Goal: Task Accomplishment & Management: Use online tool/utility

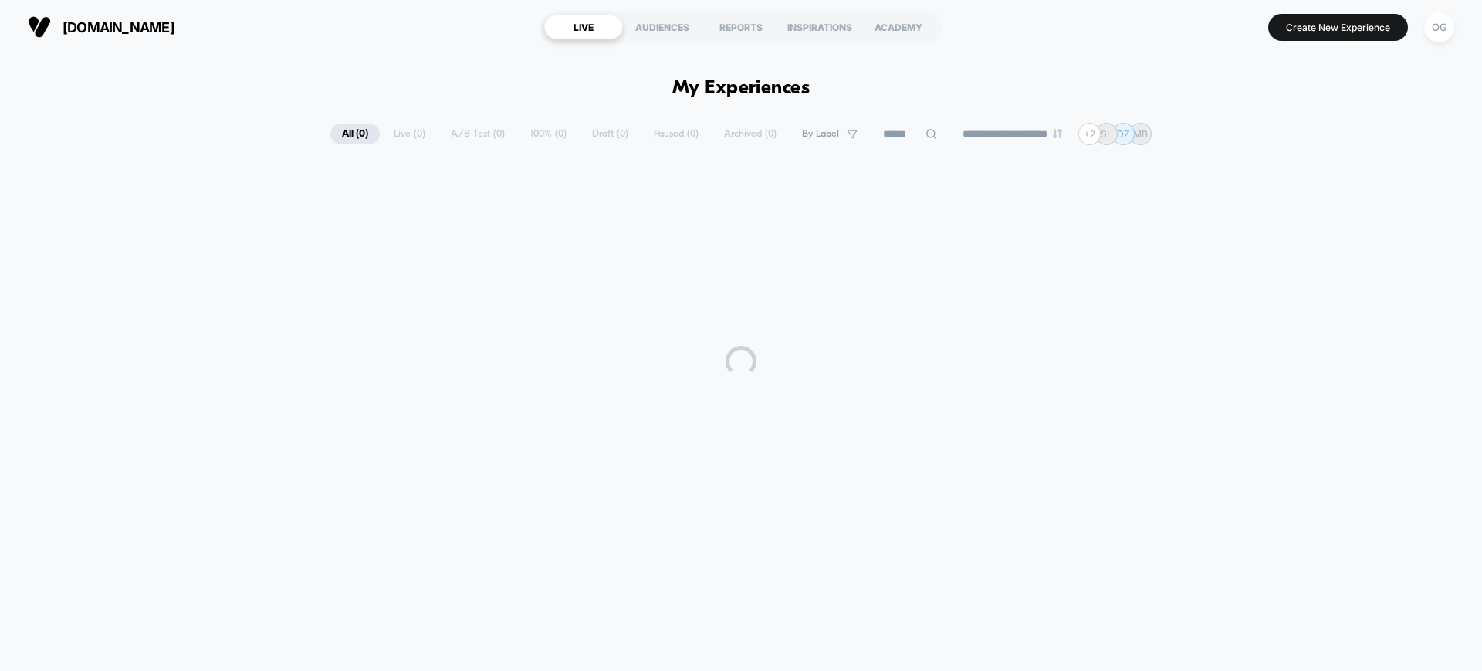
click at [1100, 222] on div at bounding box center [741, 361] width 1482 height 386
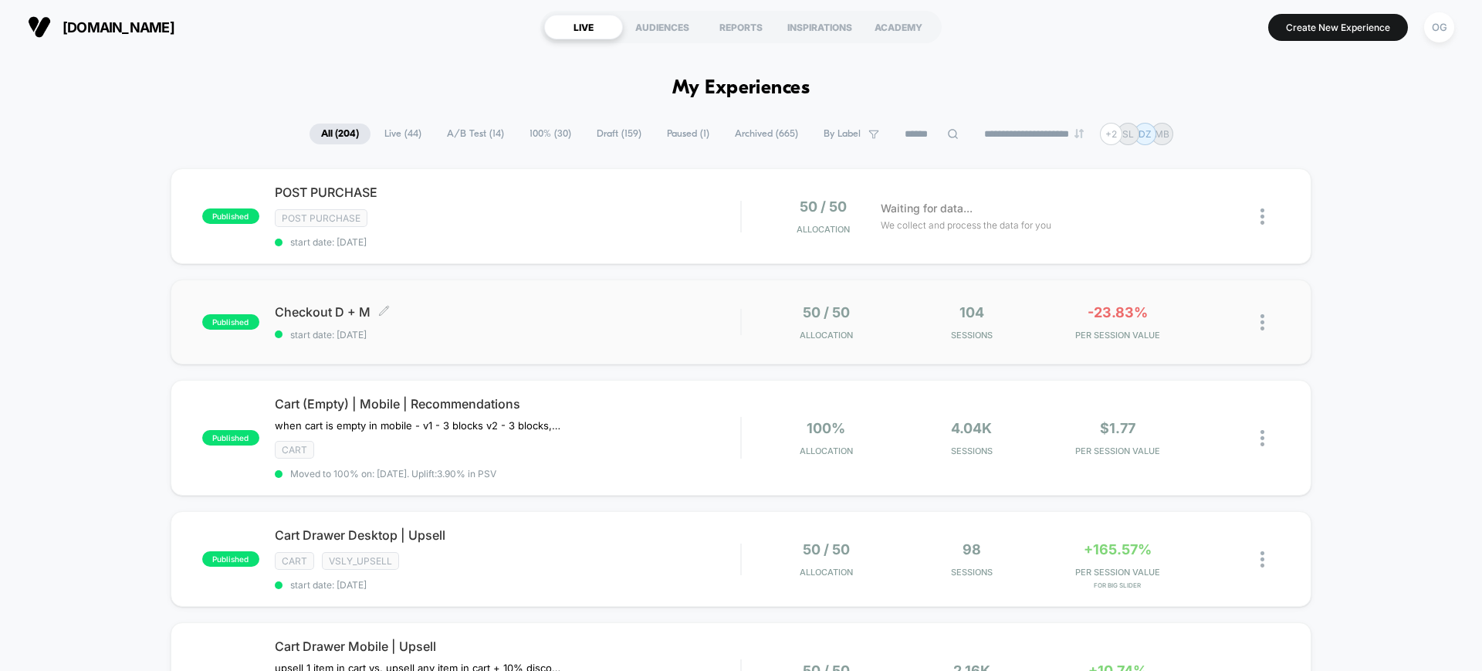
click at [687, 338] on span "start date: [DATE]" at bounding box center [508, 335] width 466 height 12
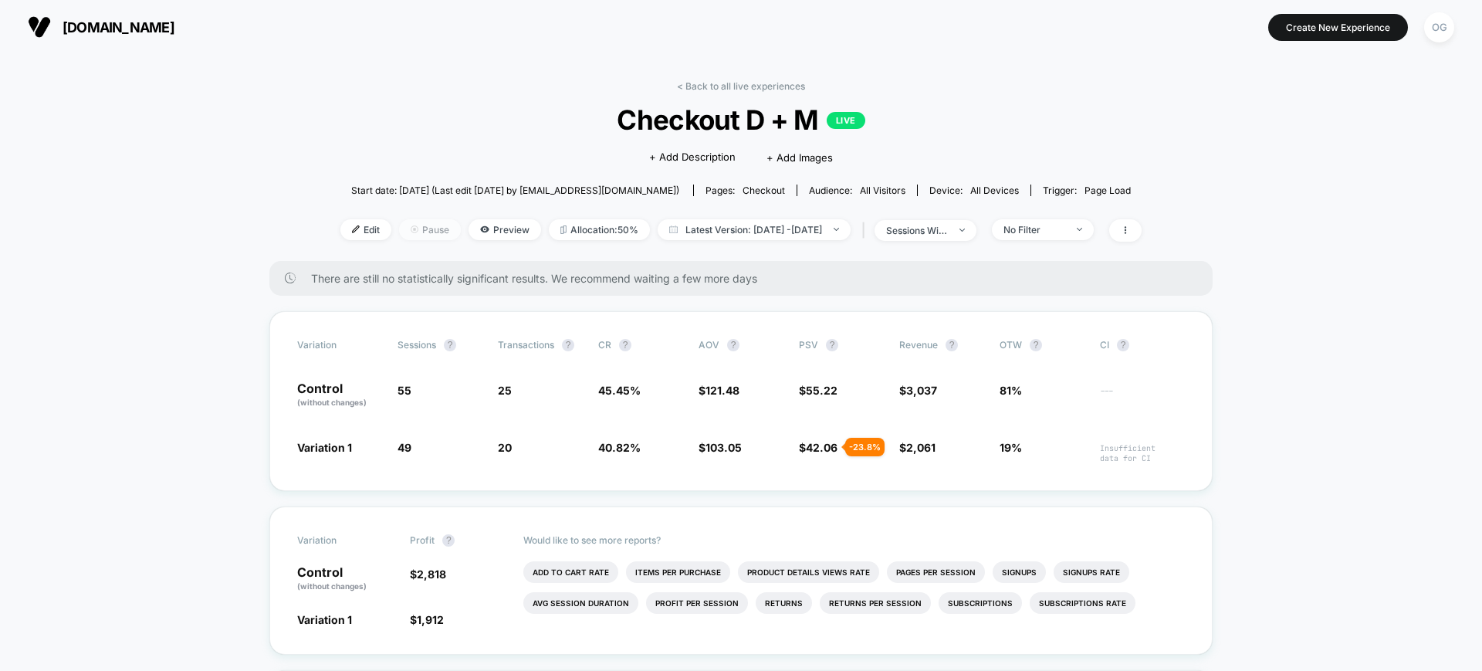
click at [399, 223] on span "Pause" at bounding box center [430, 229] width 62 height 21
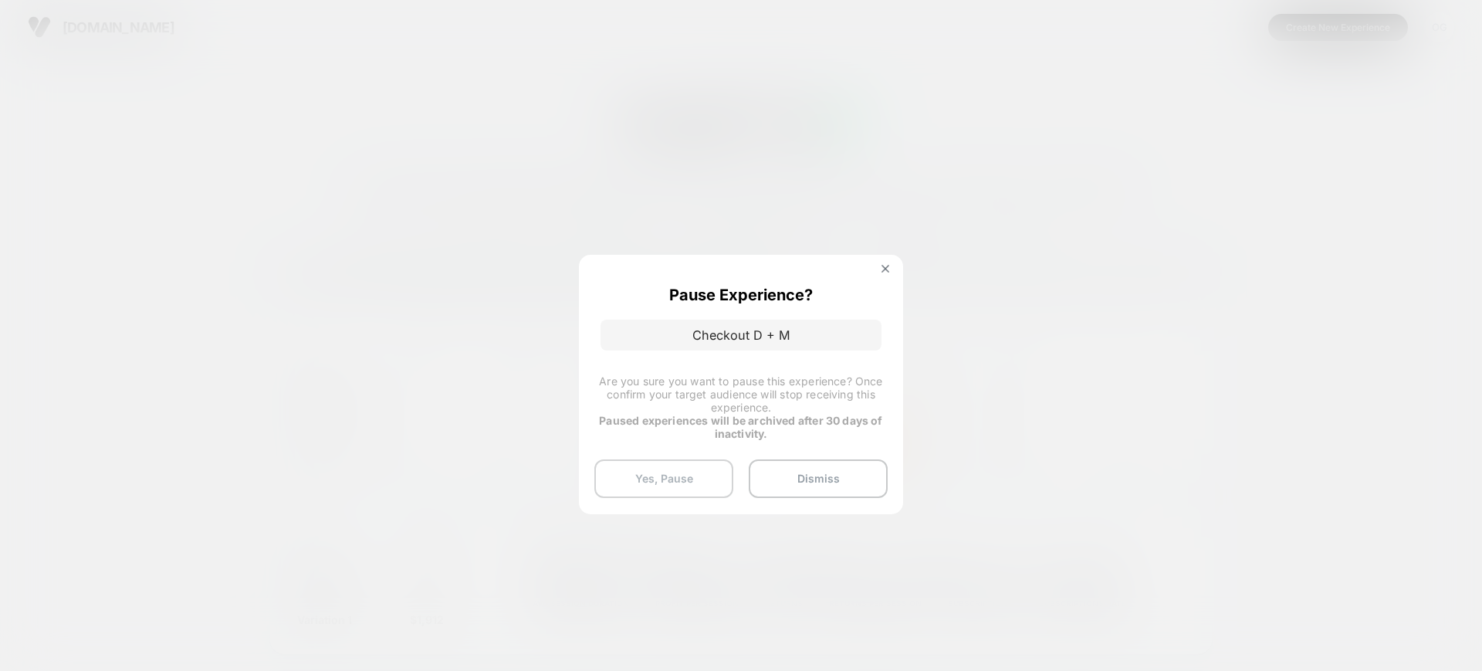
drag, startPoint x: 709, startPoint y: 479, endPoint x: 720, endPoint y: 479, distance: 11.6
click at [709, 479] on button "Yes, Pause" at bounding box center [663, 478] width 139 height 39
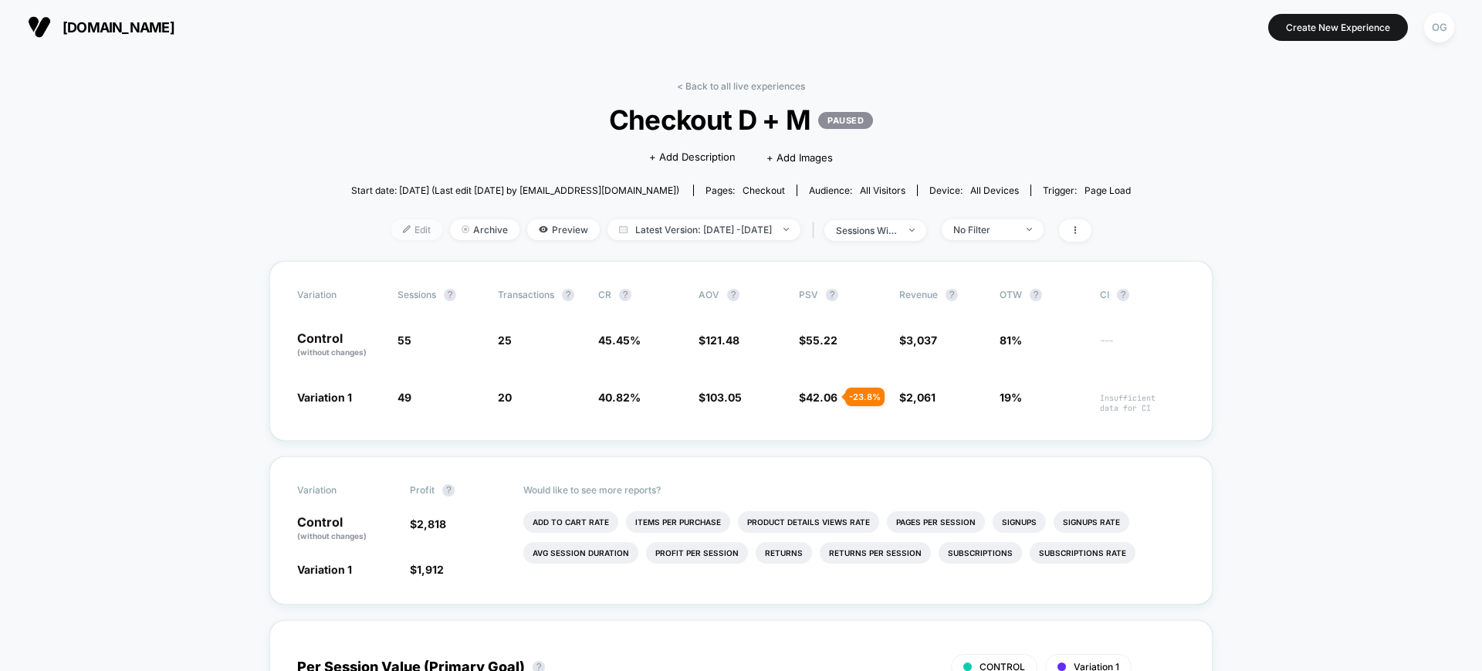
click at [391, 235] on span "Edit" at bounding box center [416, 229] width 51 height 21
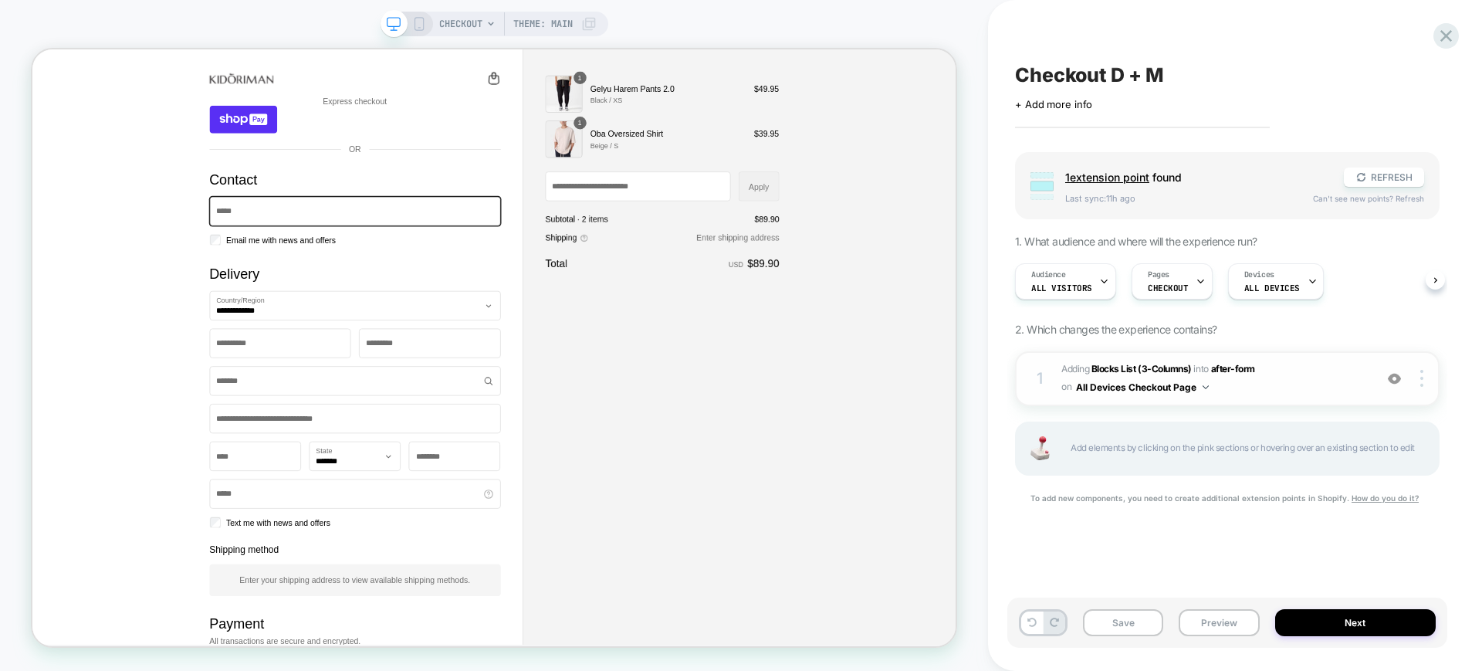
click at [1299, 383] on span "#_loomi_addon_1755531751540 Adding Blocks List (3-Columns) INTO after-form afte…" at bounding box center [1214, 379] width 305 height 36
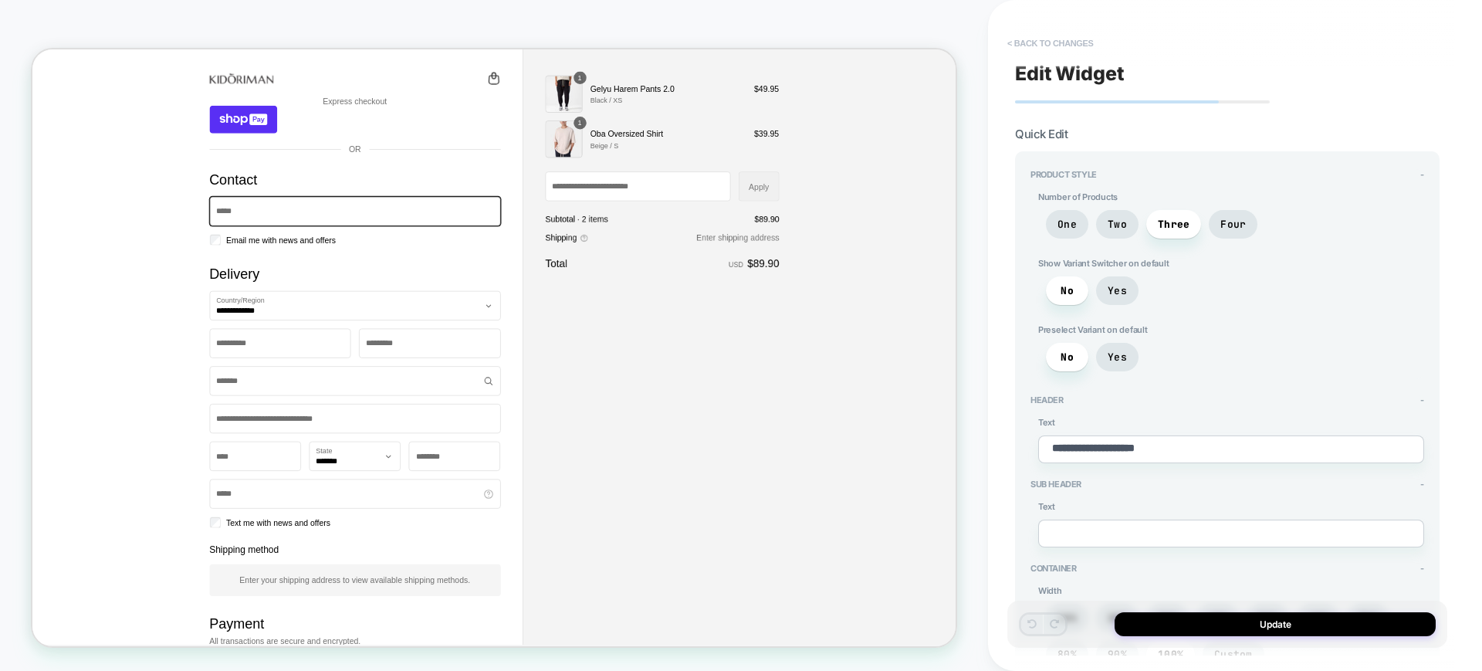
click at [1045, 44] on button "< Back to changes" at bounding box center [1051, 43] width 102 height 25
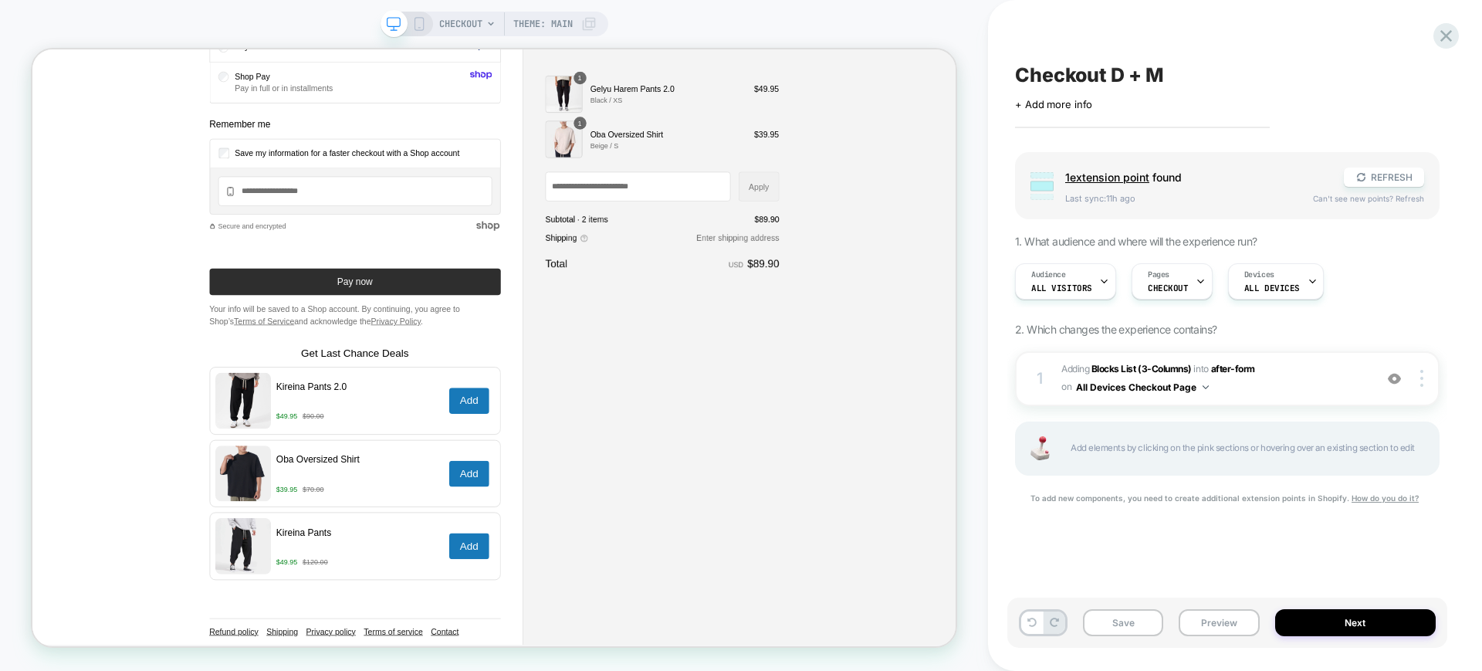
scroll to position [1062, 0]
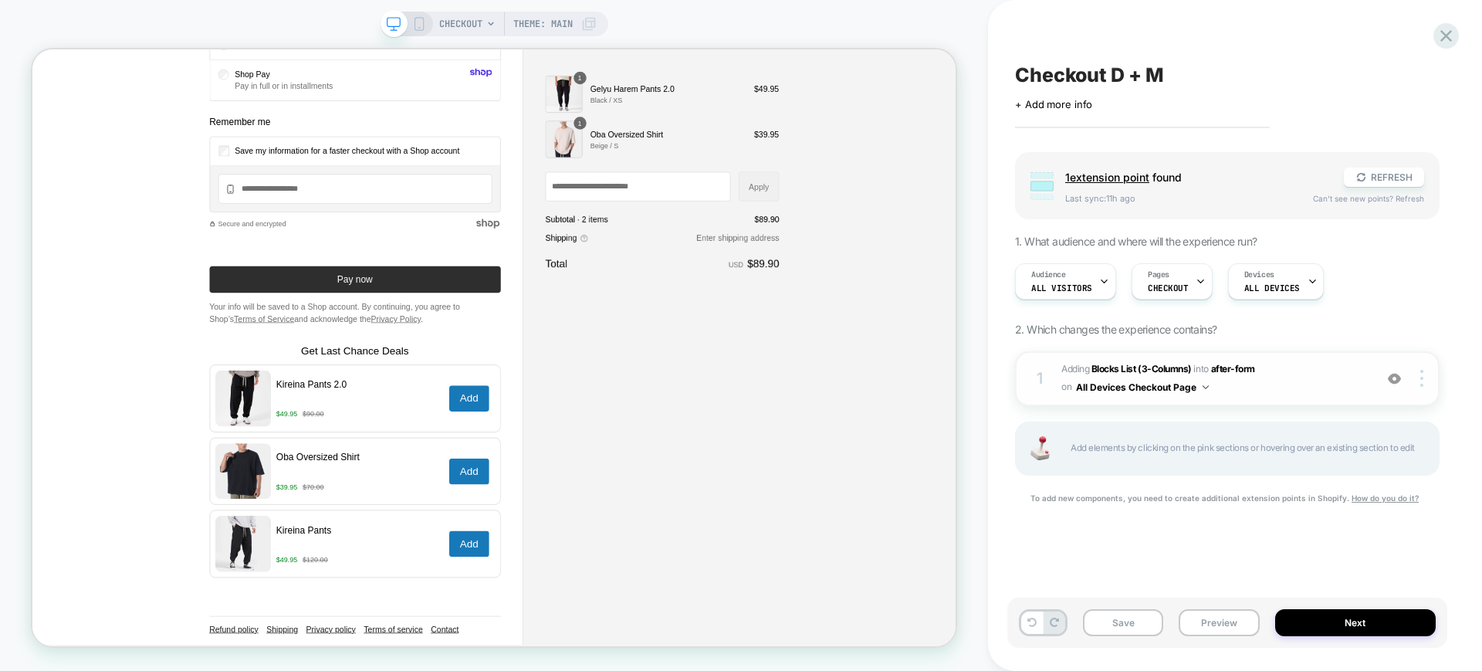
click at [1243, 391] on span "#_loomi_addon_1755531751540 Adding Blocks List (3-Columns) INTO after-form afte…" at bounding box center [1214, 379] width 305 height 36
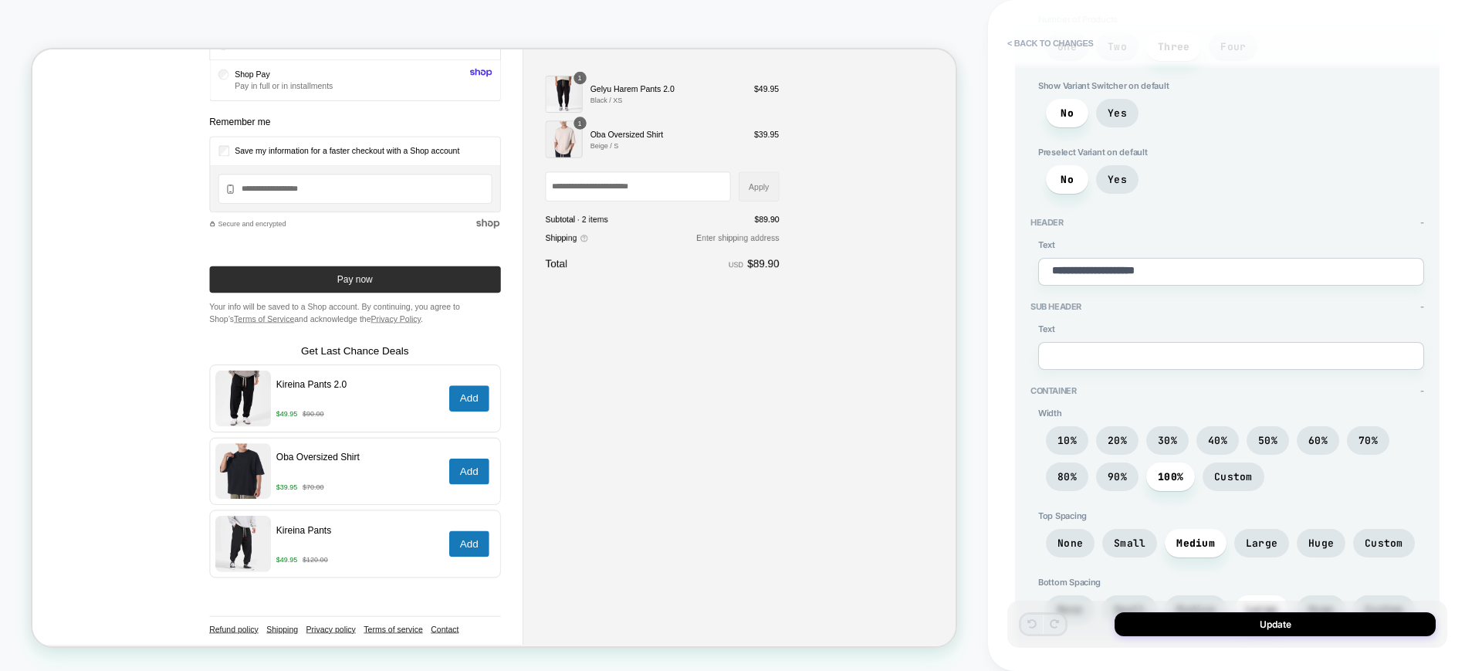
scroll to position [0, 0]
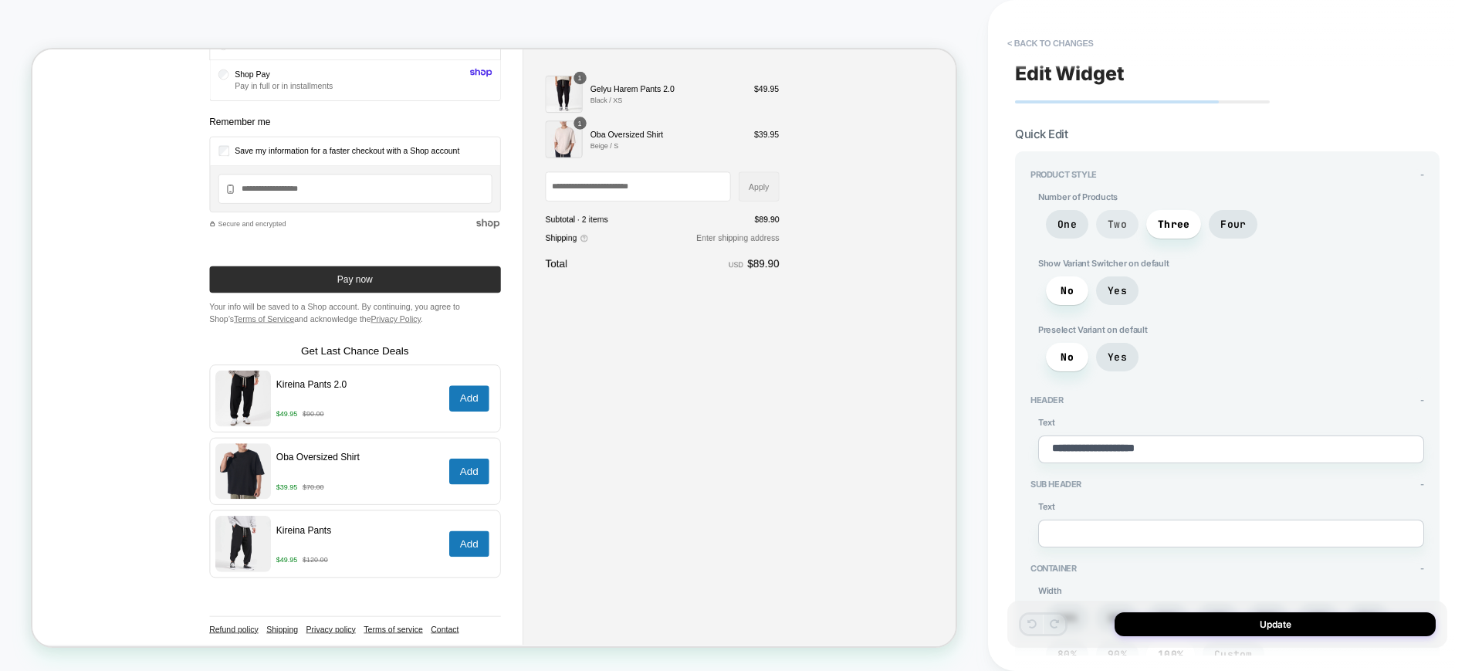
click at [1117, 219] on span "Two" at bounding box center [1117, 224] width 19 height 13
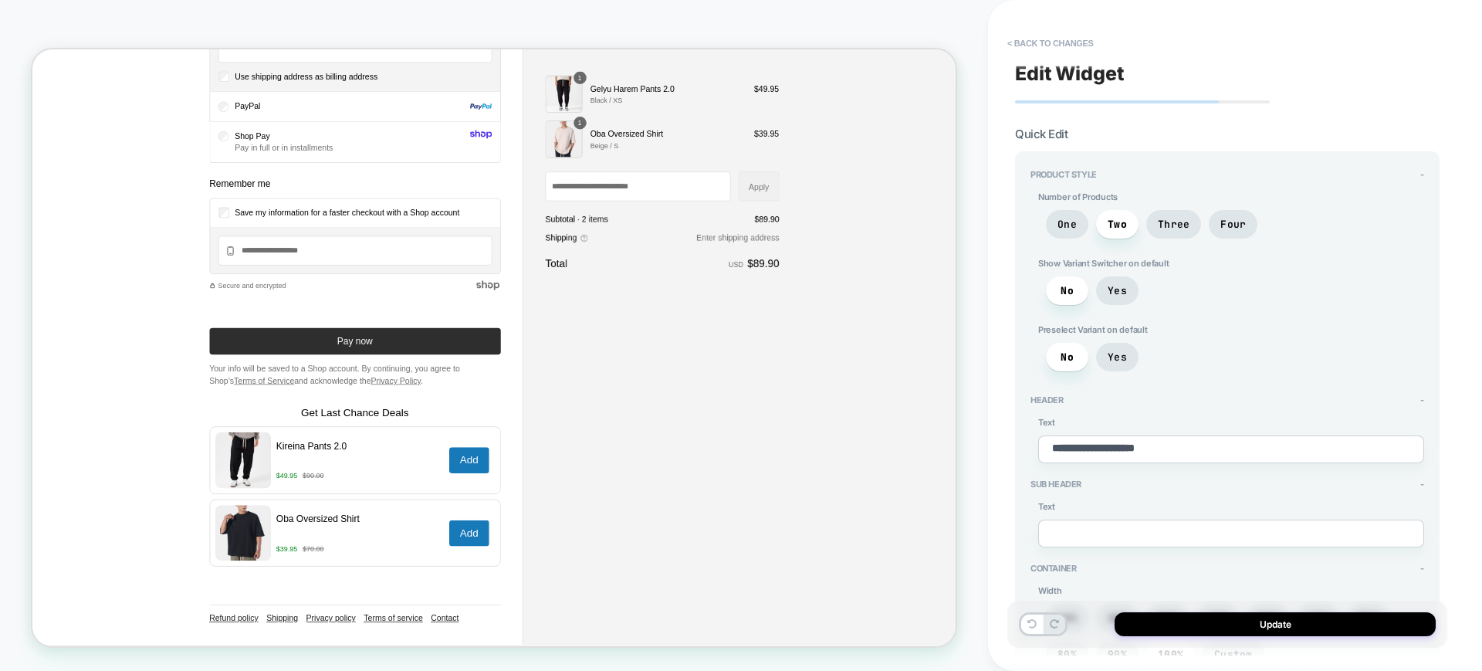
scroll to position [997, 0]
click at [1305, 620] on button "Update" at bounding box center [1275, 624] width 321 height 24
type textarea "*"
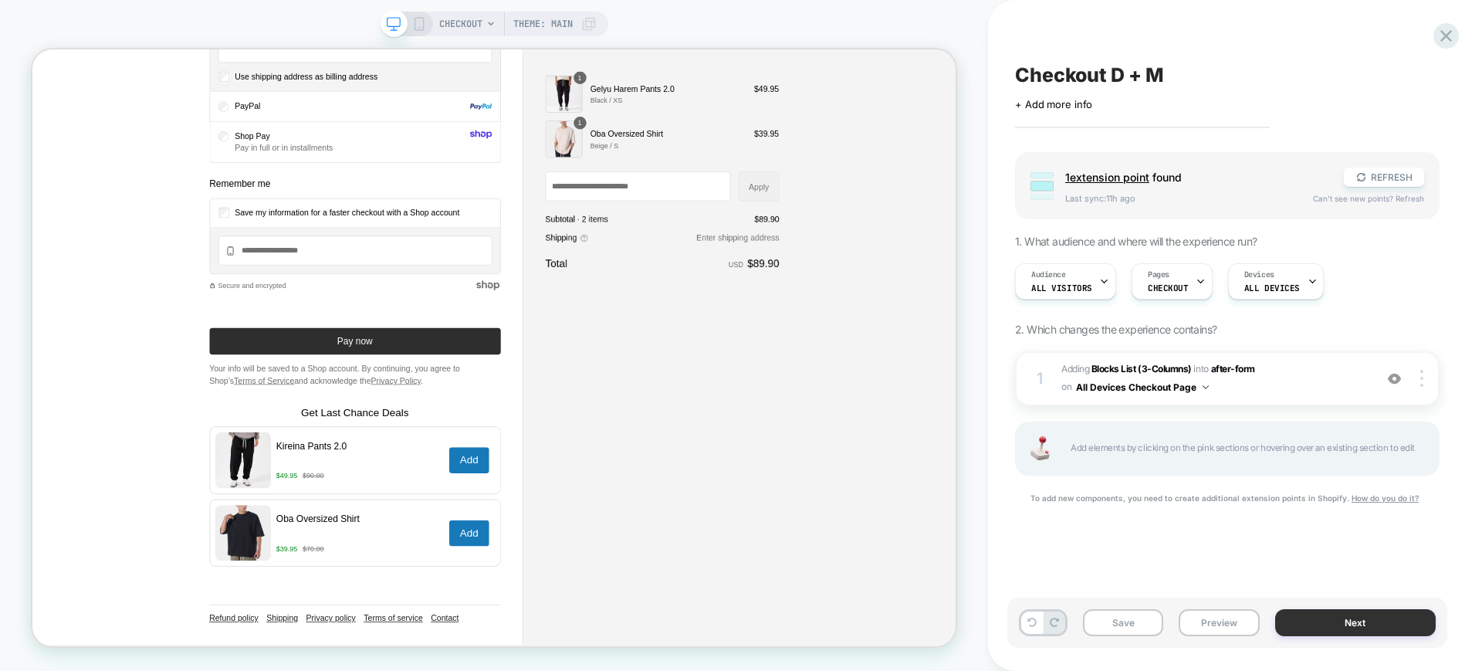
click at [1357, 617] on button "Next" at bounding box center [1355, 622] width 161 height 27
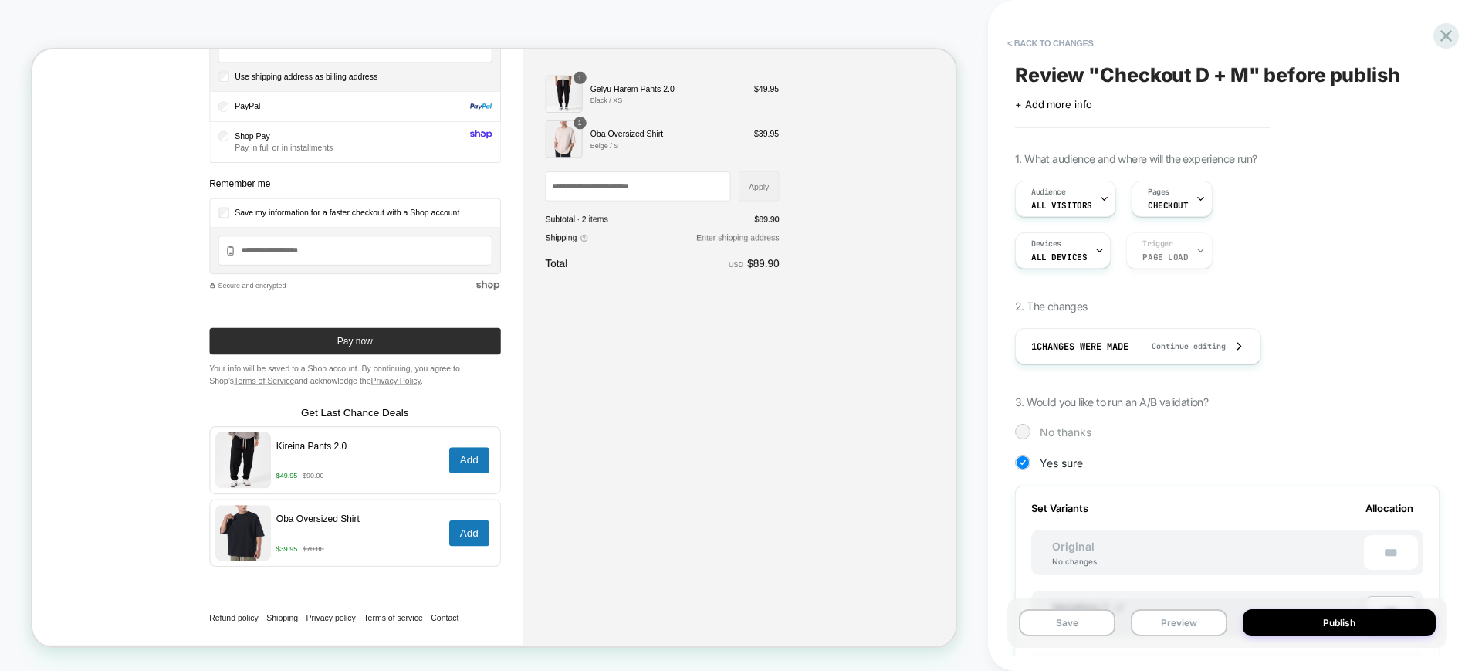
drag, startPoint x: 1359, startPoint y: 618, endPoint x: 1343, endPoint y: 436, distance: 182.2
click at [1343, 436] on div "< Back to changes Review " Checkout D + M " before publish Click to edit experi…" at bounding box center [1235, 335] width 440 height 671
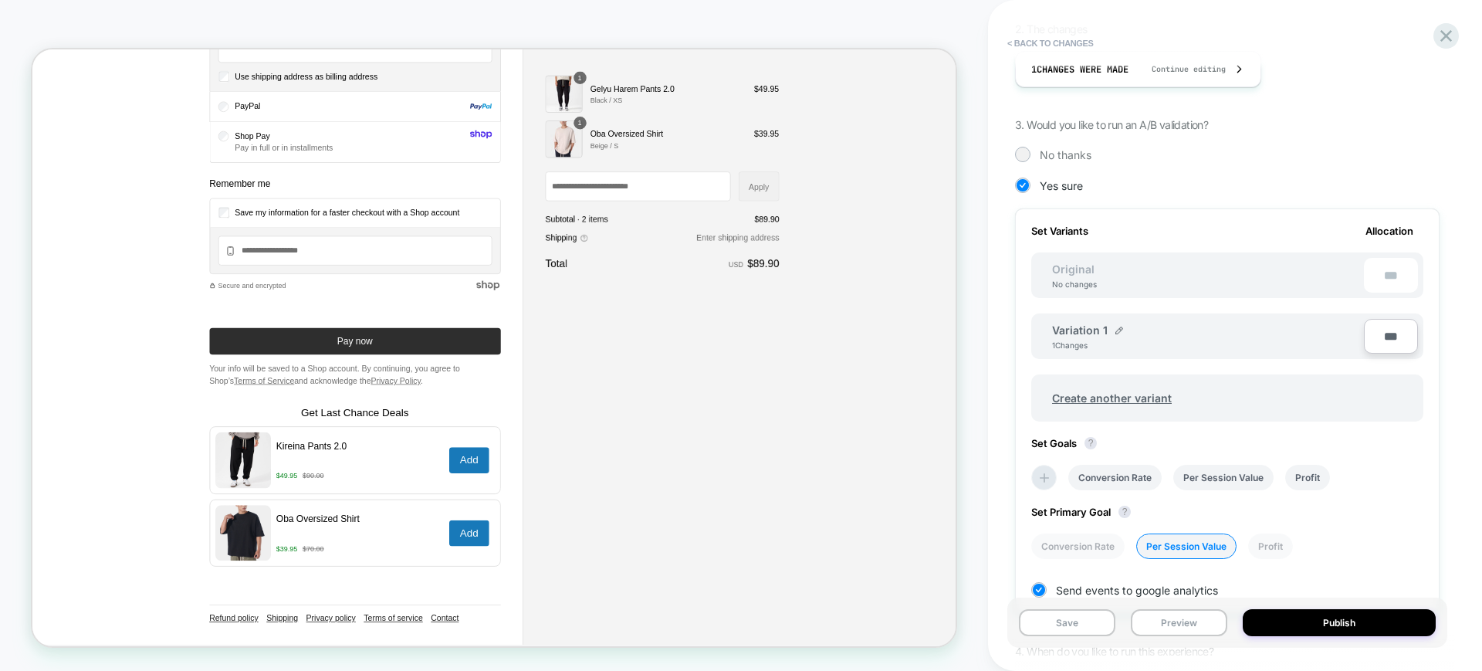
scroll to position [290, 0]
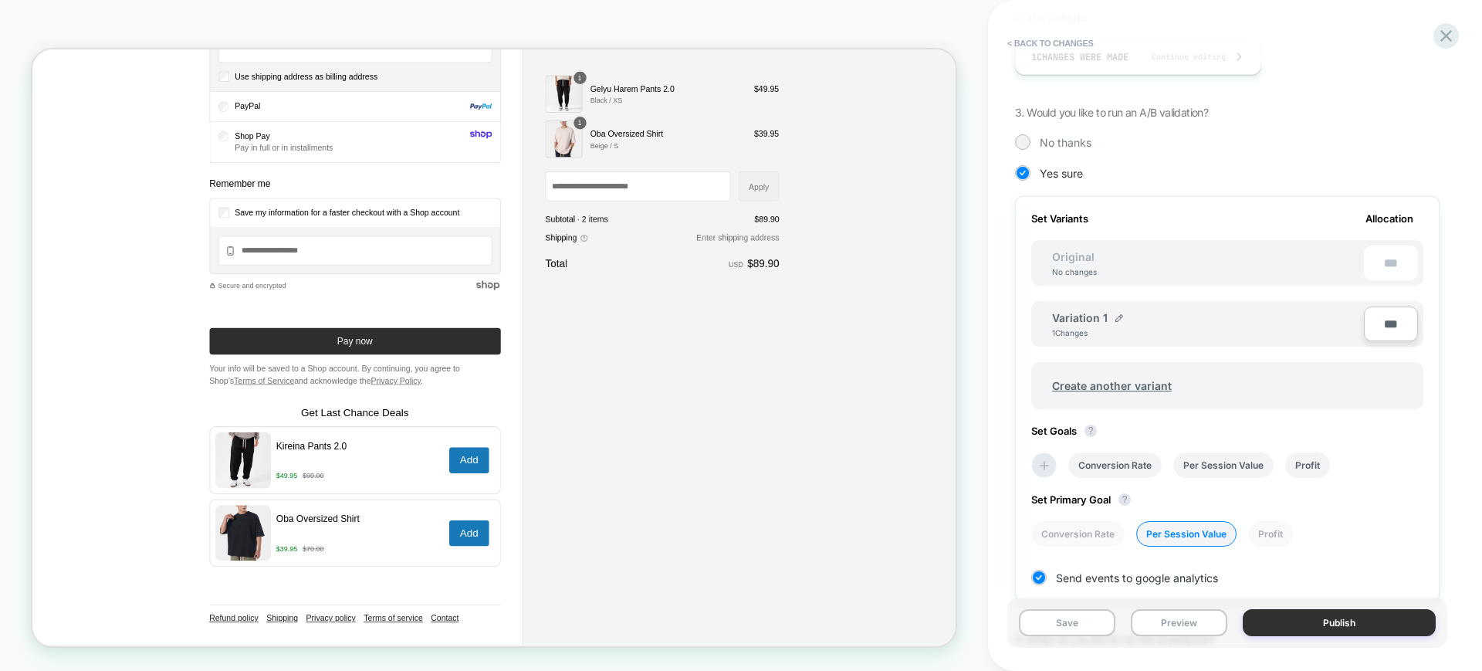
click at [1337, 623] on button "Publish" at bounding box center [1339, 622] width 193 height 27
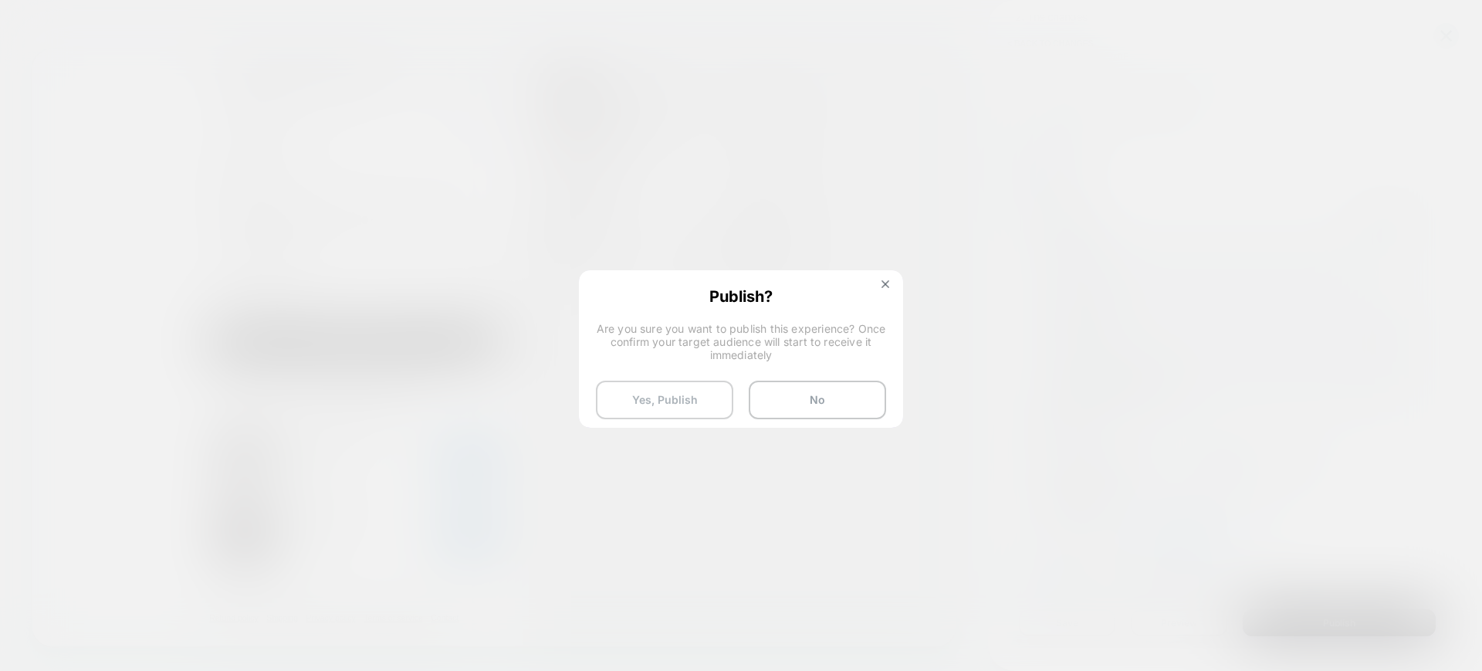
click at [691, 388] on button "Yes, Publish" at bounding box center [664, 400] width 137 height 39
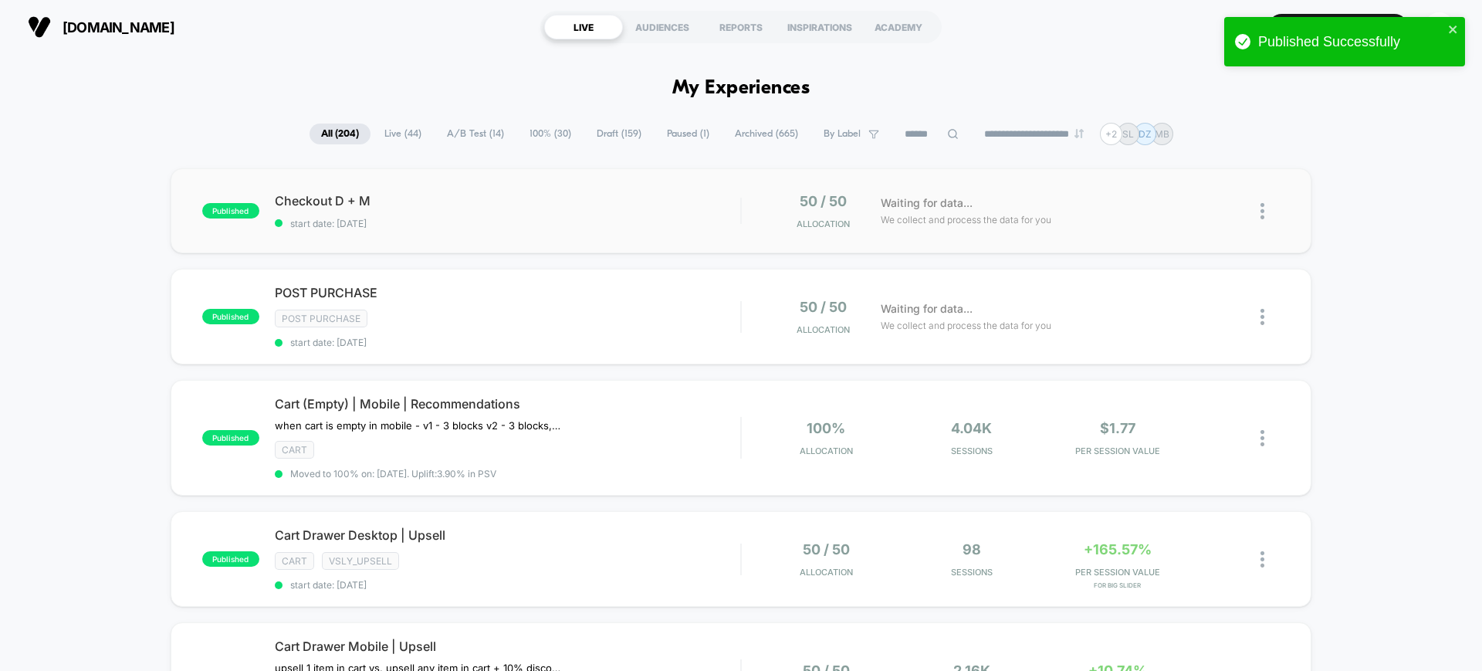
click at [540, 232] on div "published Checkout D + M start date: [DATE] 50 / 50 Allocation Waiting for data…" at bounding box center [741, 210] width 1141 height 85
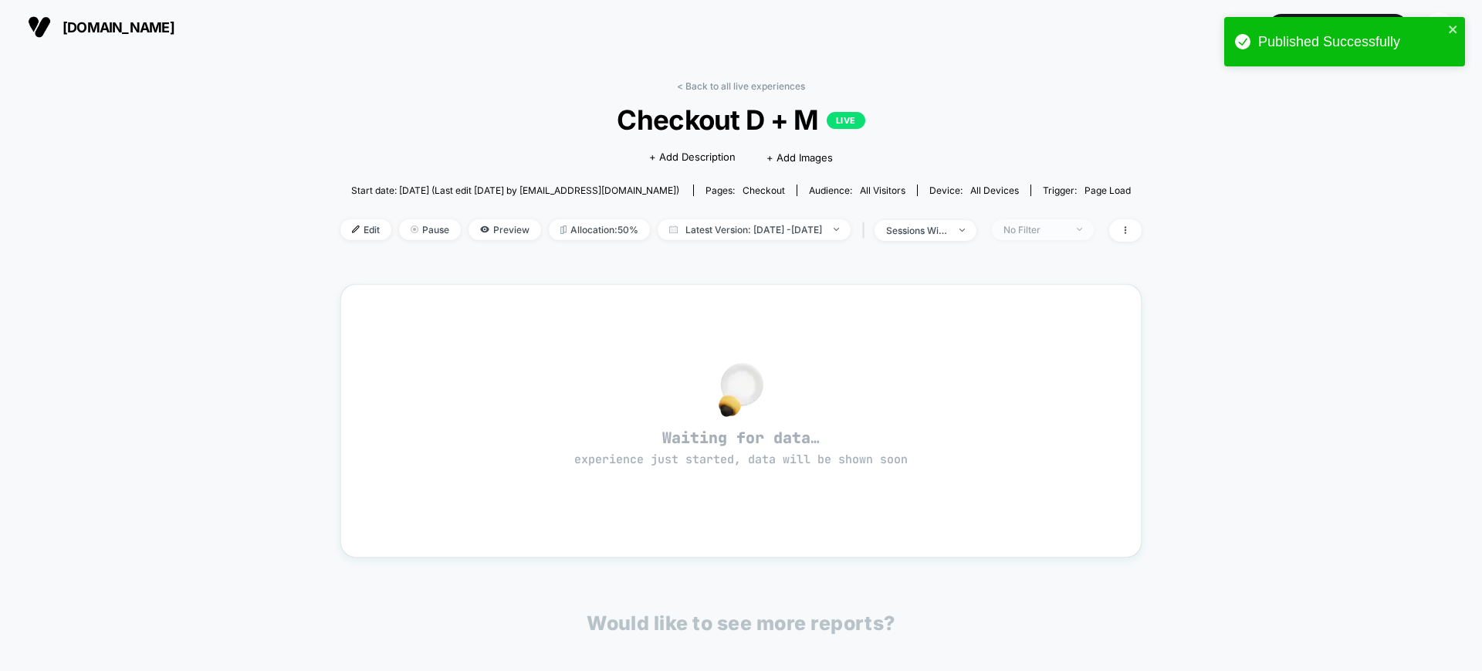
click at [1059, 229] on div "No Filter" at bounding box center [1035, 230] width 62 height 12
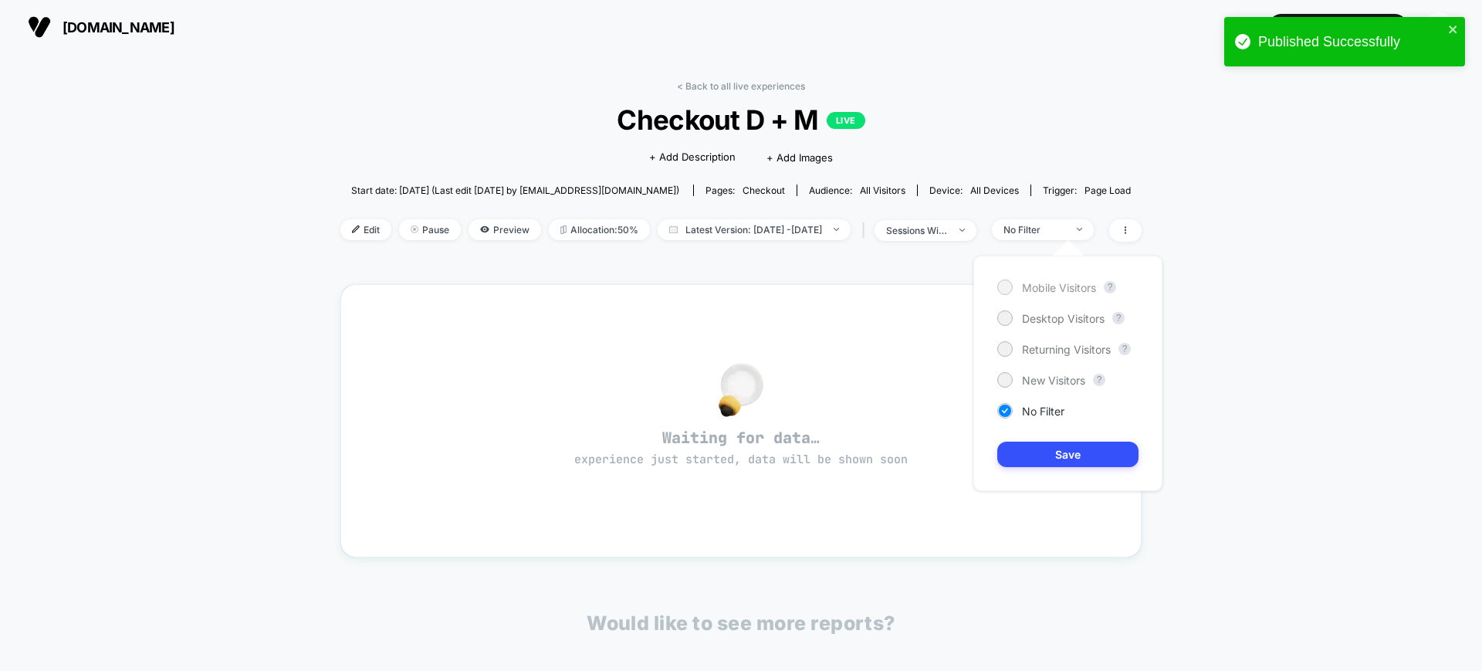
click at [1084, 281] on span "Mobile Visitors" at bounding box center [1059, 287] width 74 height 13
click at [812, 238] on span "Latest Version: [DATE] - [DATE]" at bounding box center [754, 229] width 193 height 21
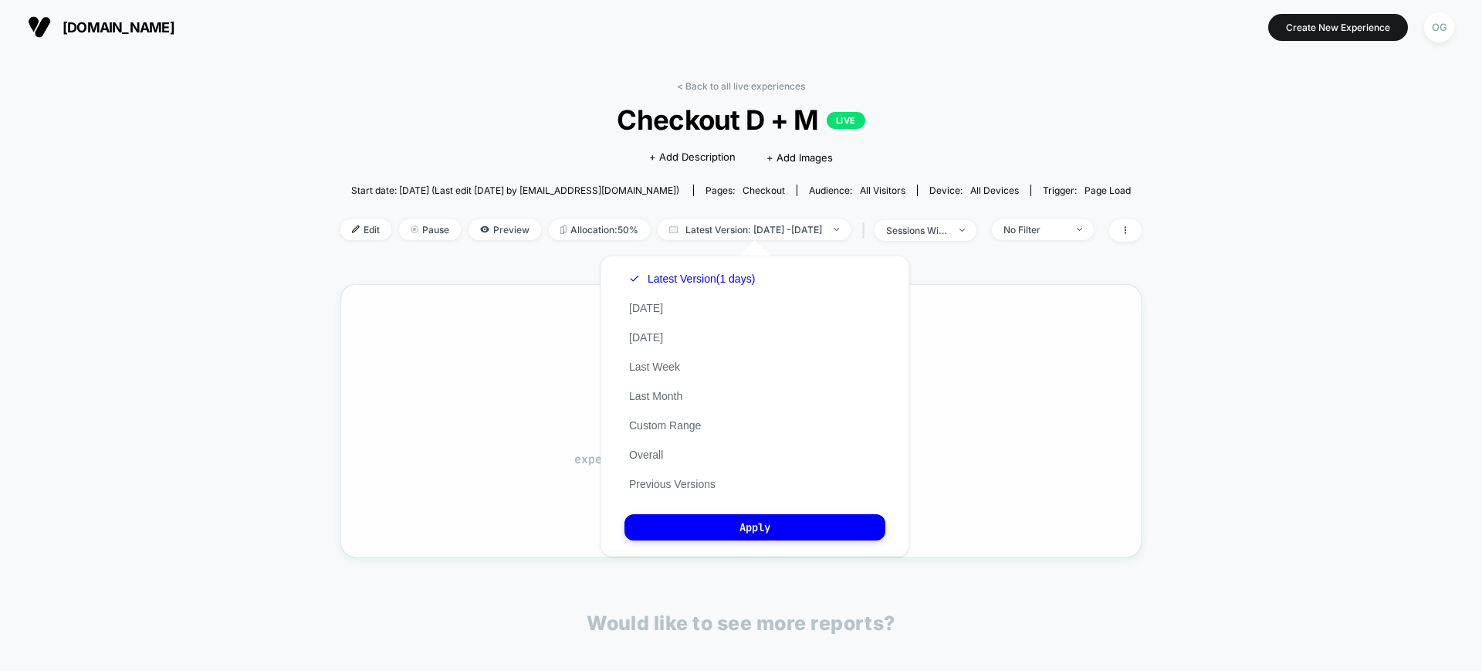
click at [659, 487] on button "Previous Versions" at bounding box center [673, 484] width 96 height 14
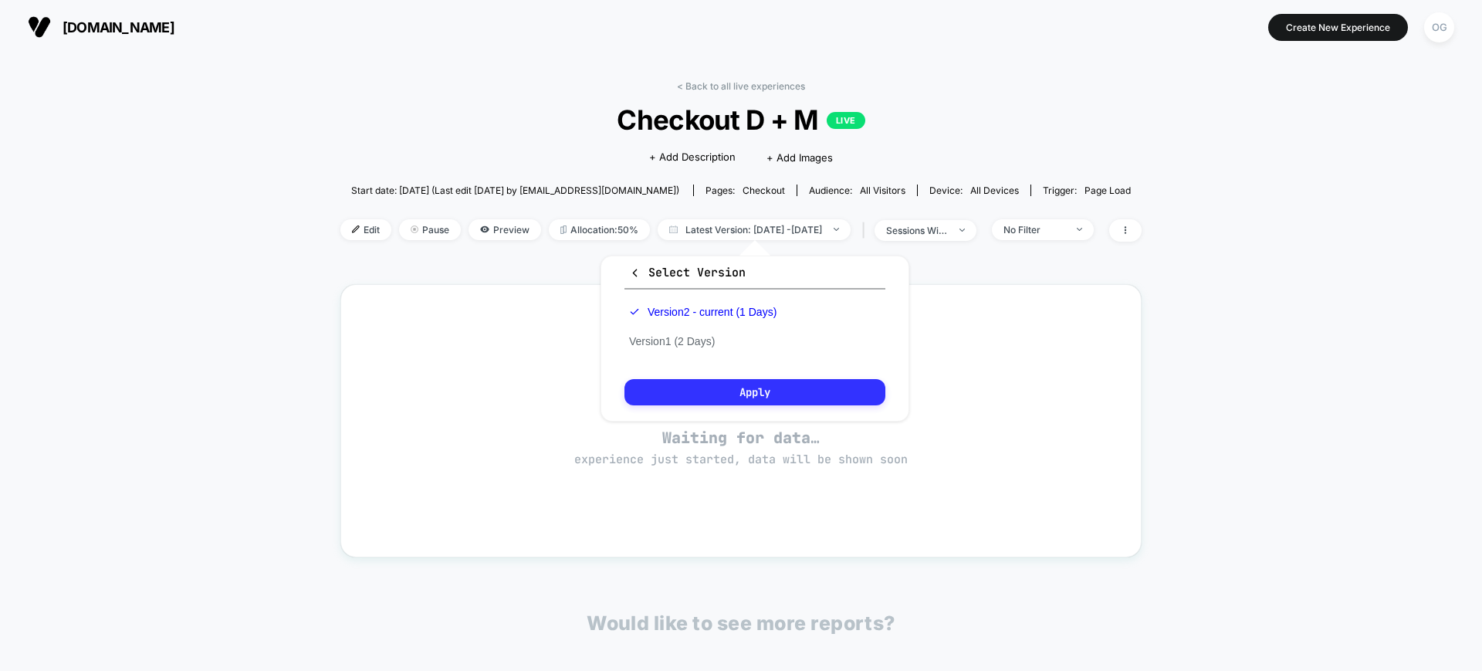
click at [763, 385] on button "Apply" at bounding box center [755, 392] width 261 height 26
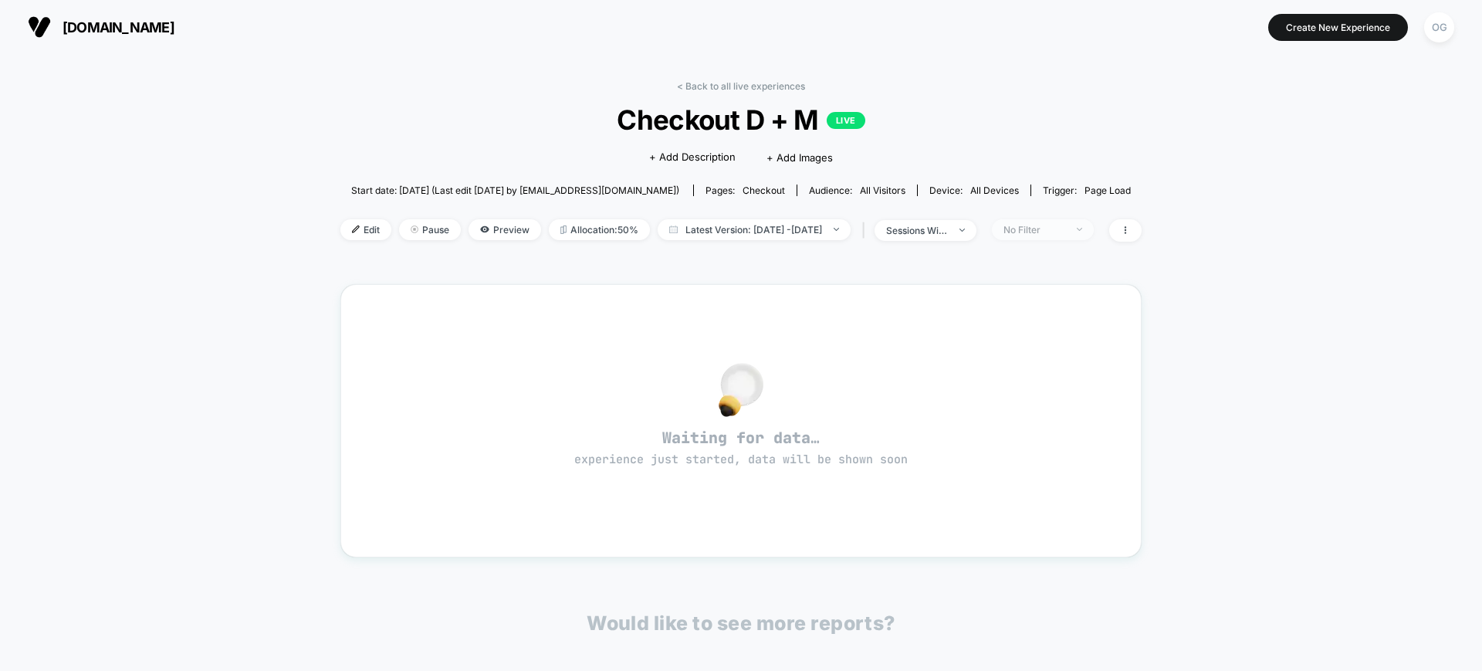
click at [1055, 229] on div "No Filter" at bounding box center [1035, 230] width 62 height 12
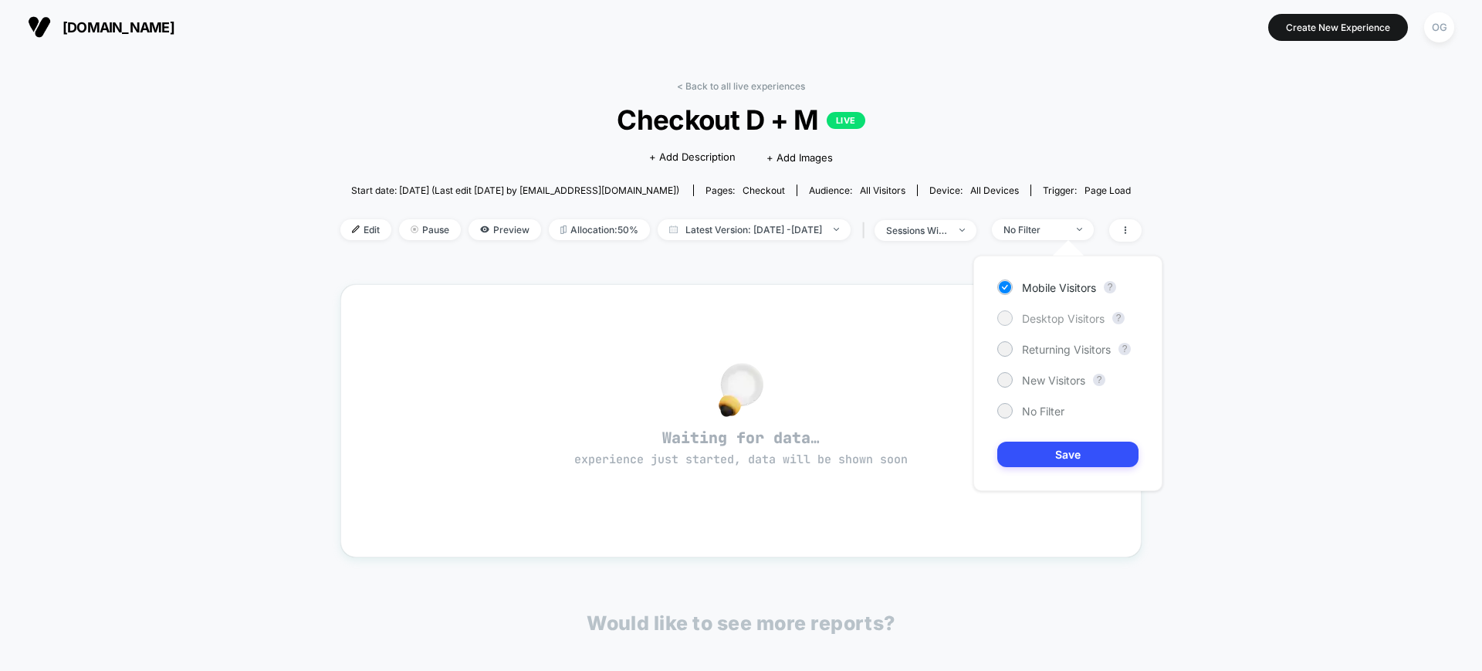
click at [1085, 322] on span "Desktop Visitors" at bounding box center [1063, 318] width 83 height 13
click at [1084, 457] on button "Save" at bounding box center [1068, 454] width 141 height 25
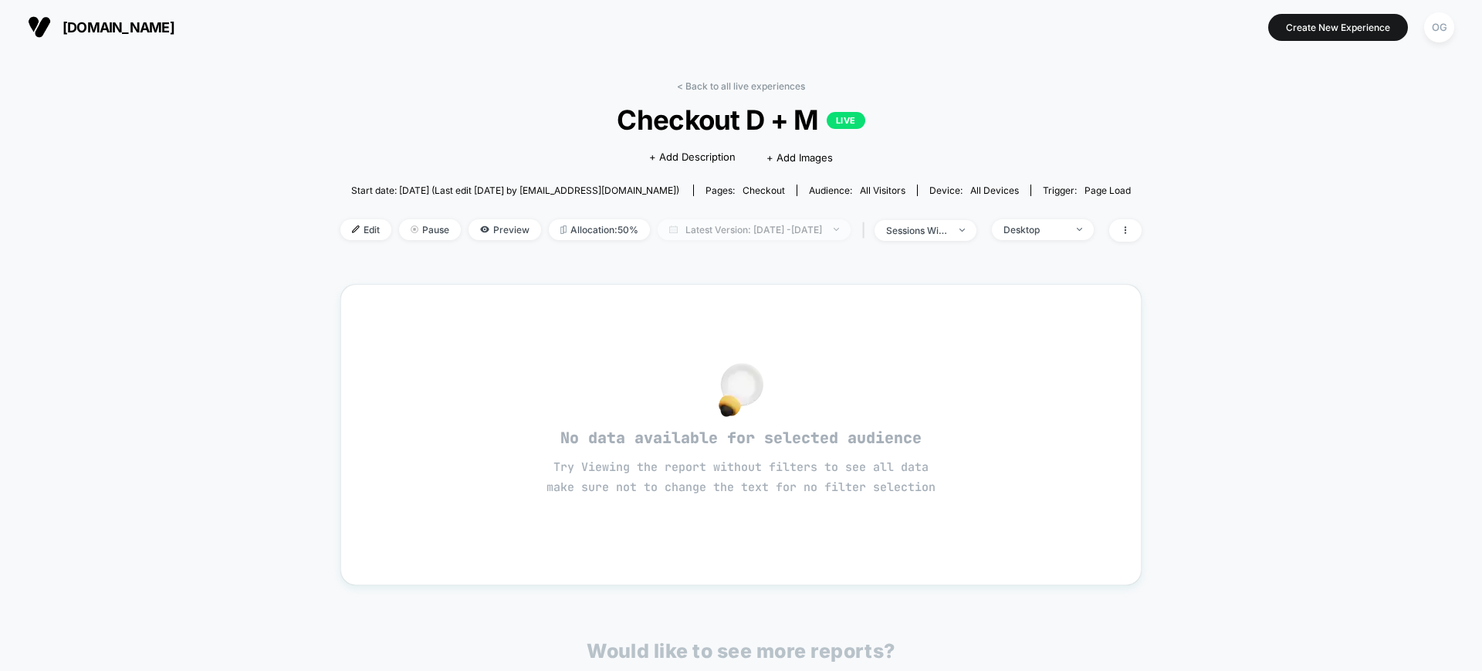
click at [784, 236] on span "Latest Version: [DATE] - [DATE]" at bounding box center [754, 229] width 193 height 21
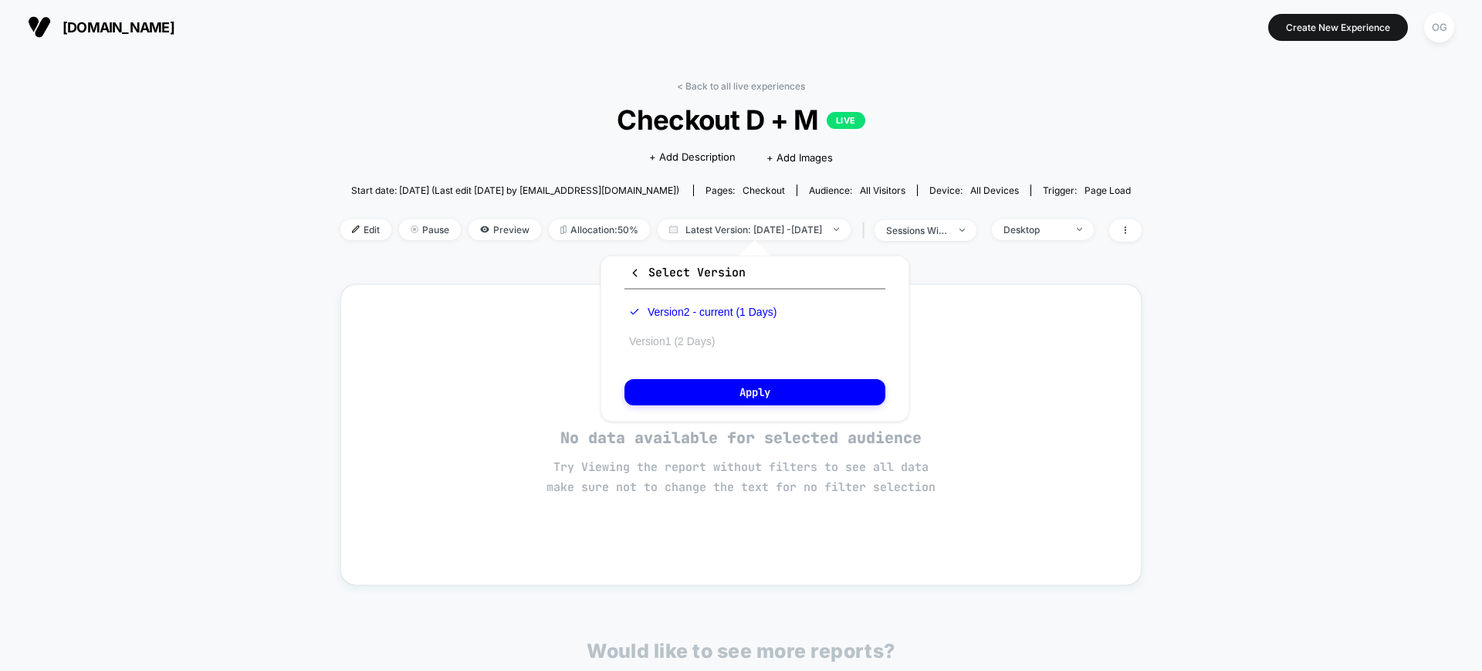
click at [699, 343] on button "Version 1 (2 Days)" at bounding box center [672, 341] width 95 height 14
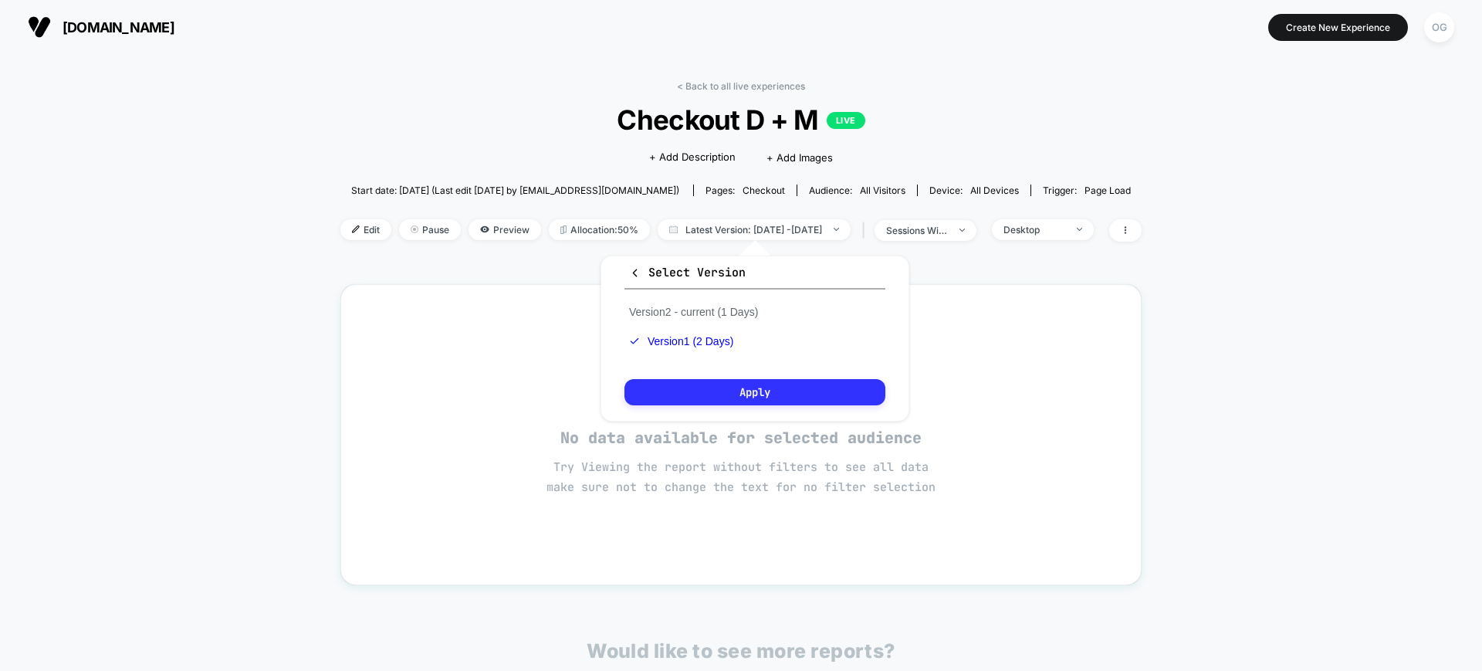
click at [811, 389] on button "Apply" at bounding box center [755, 392] width 261 height 26
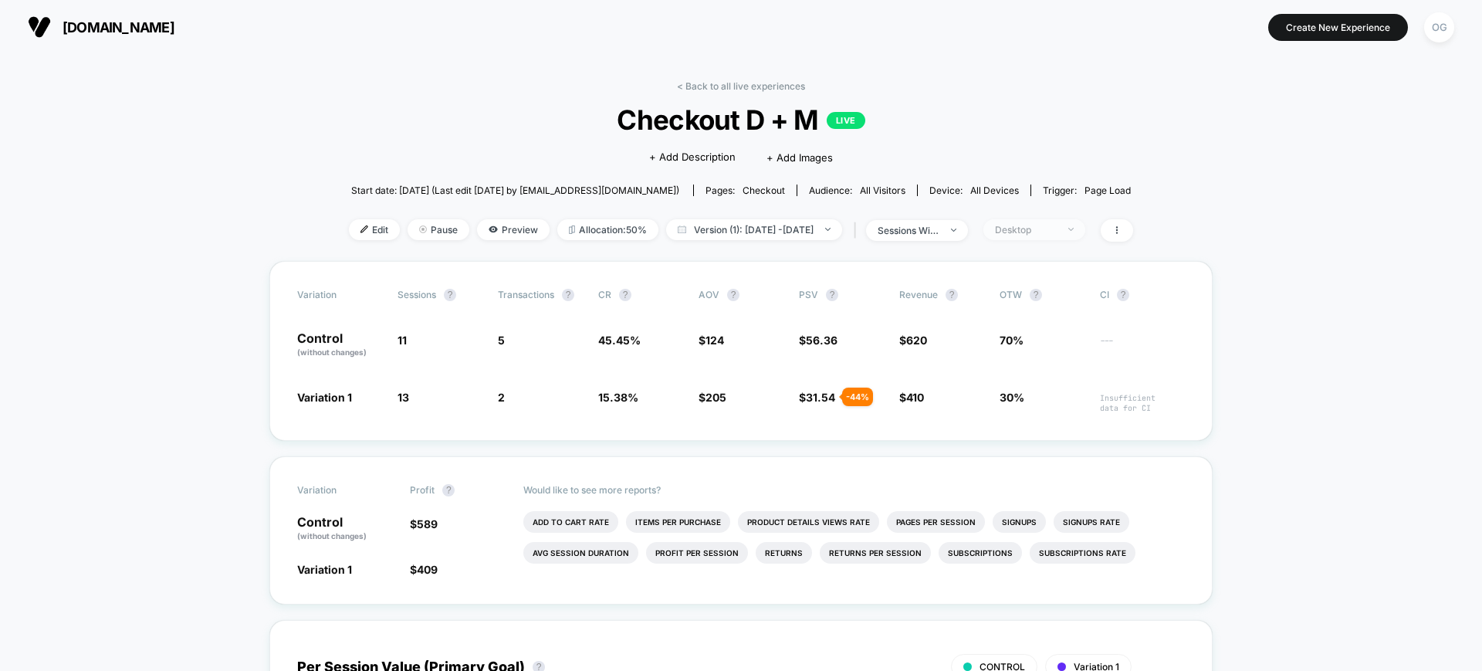
click at [1057, 229] on div "Desktop" at bounding box center [1026, 230] width 62 height 12
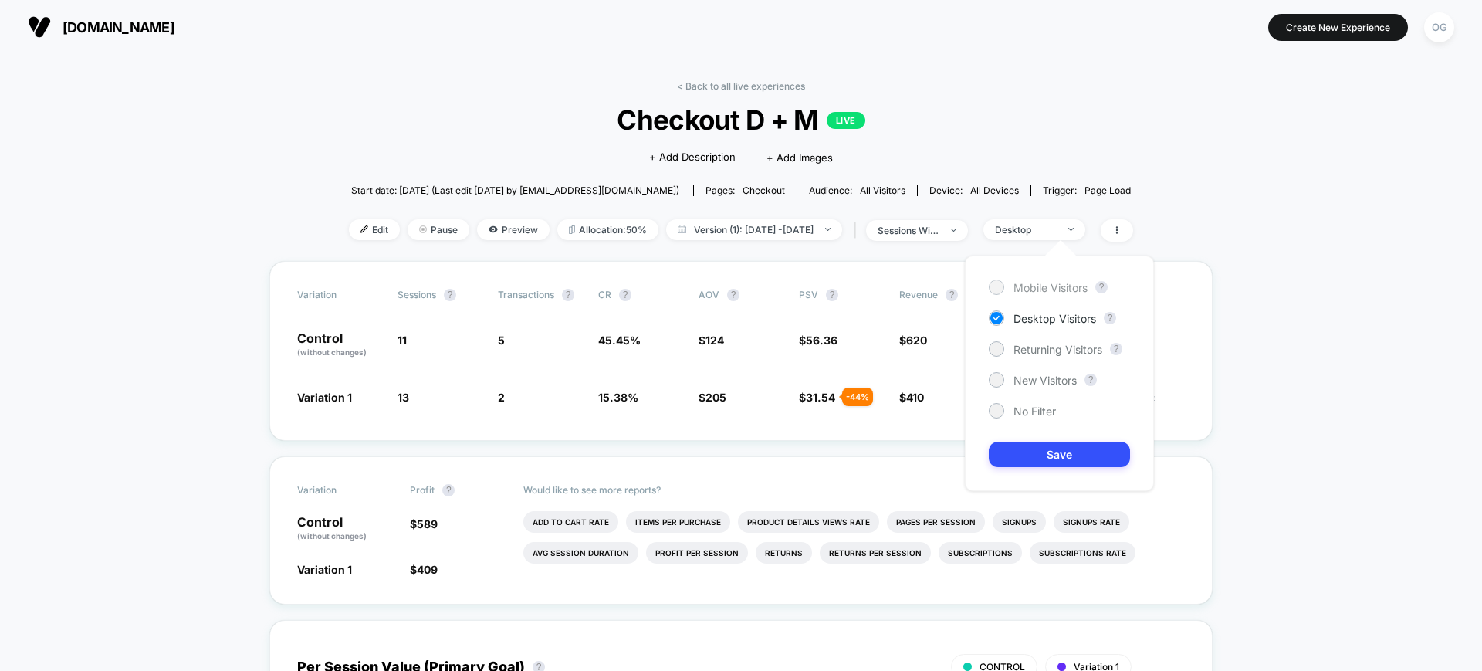
click at [1065, 285] on span "Mobile Visitors" at bounding box center [1051, 287] width 74 height 13
click at [1067, 449] on button "Save" at bounding box center [1059, 454] width 141 height 25
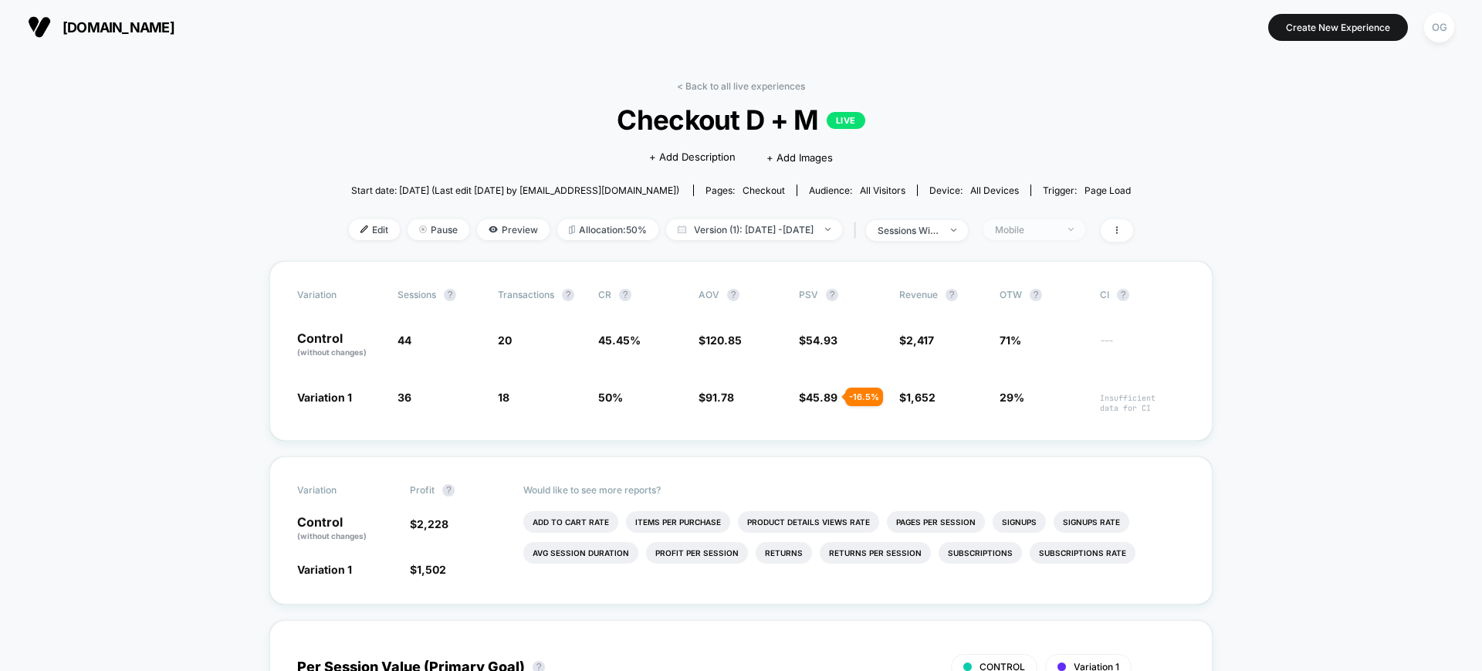
click at [1054, 231] on div "Mobile" at bounding box center [1026, 230] width 62 height 12
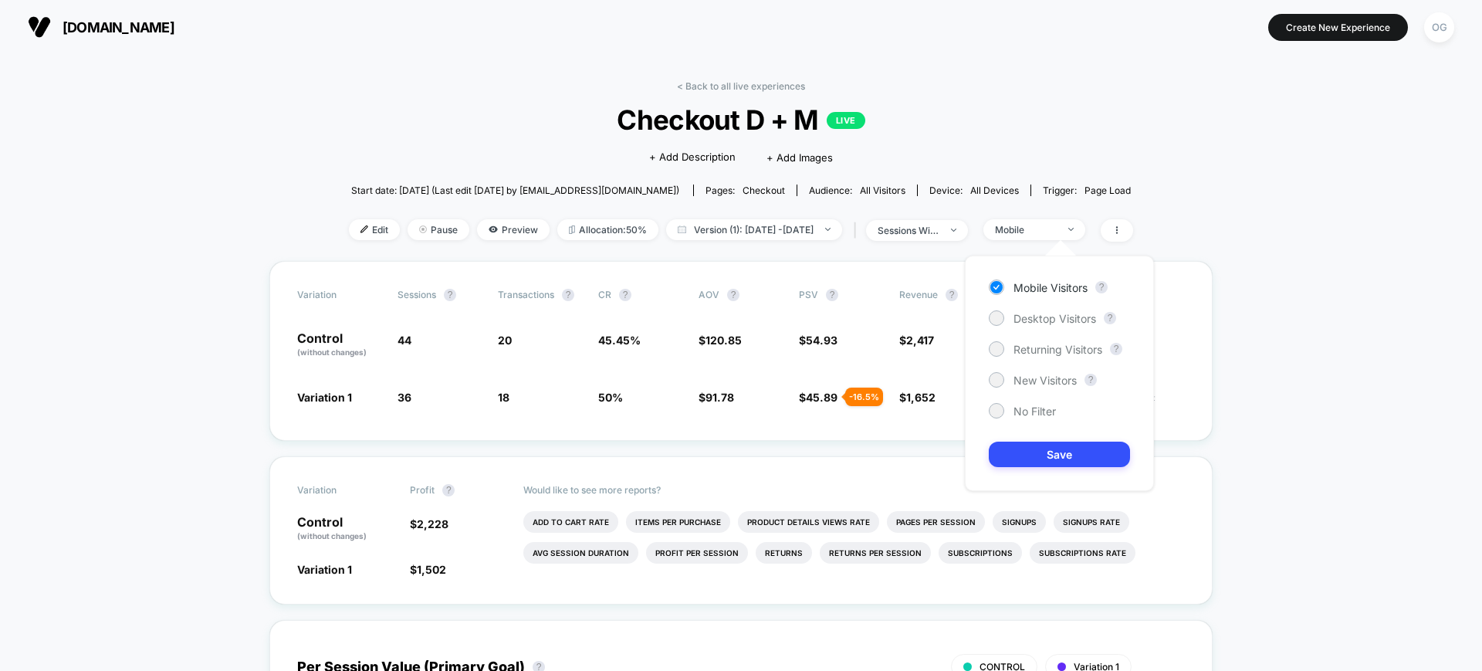
drag, startPoint x: 1061, startPoint y: 367, endPoint x: 1056, endPoint y: 378, distance: 11.8
click at [1060, 368] on div "Mobile Visitors ? Desktop Visitors ? Returning Visitors ? New Visitors ? No Fil…" at bounding box center [1059, 373] width 189 height 235
click at [1055, 379] on span "New Visitors" at bounding box center [1045, 380] width 63 height 13
click at [1058, 450] on button "Save" at bounding box center [1059, 454] width 141 height 25
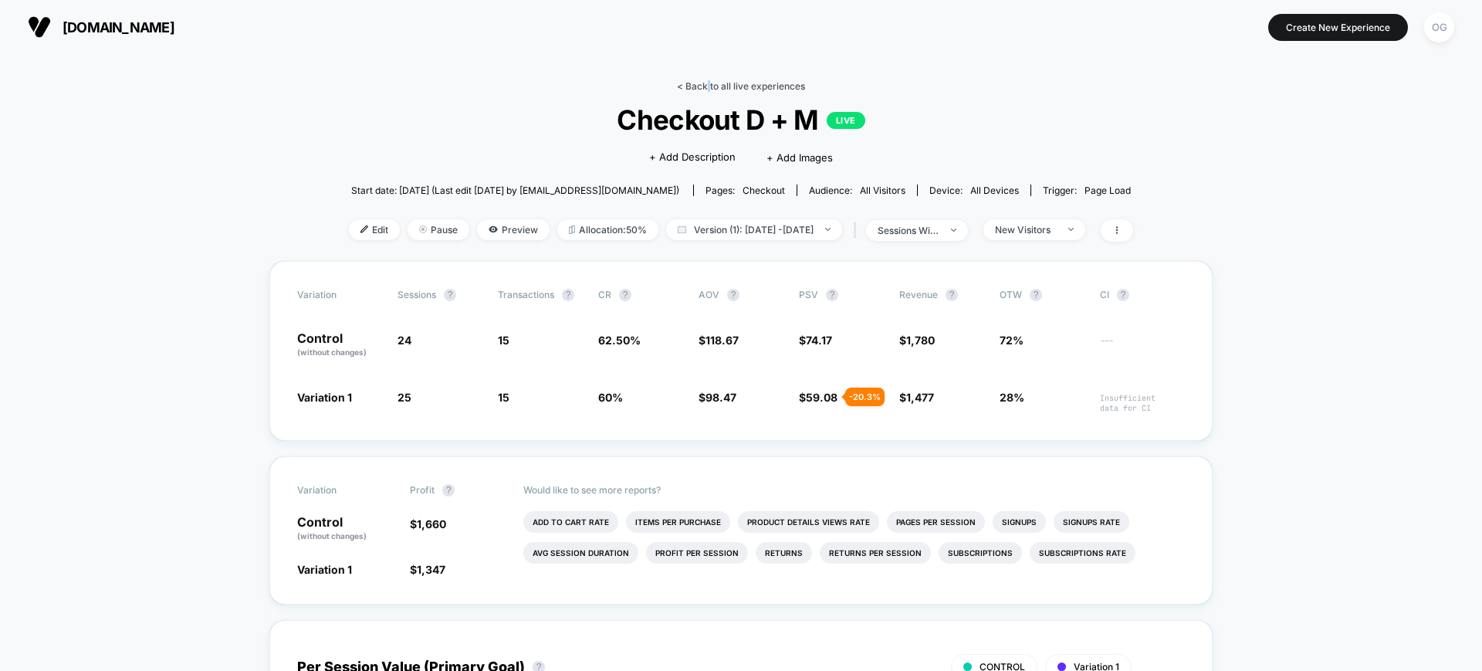
click at [709, 85] on link "< Back to all live experiences" at bounding box center [741, 86] width 128 height 12
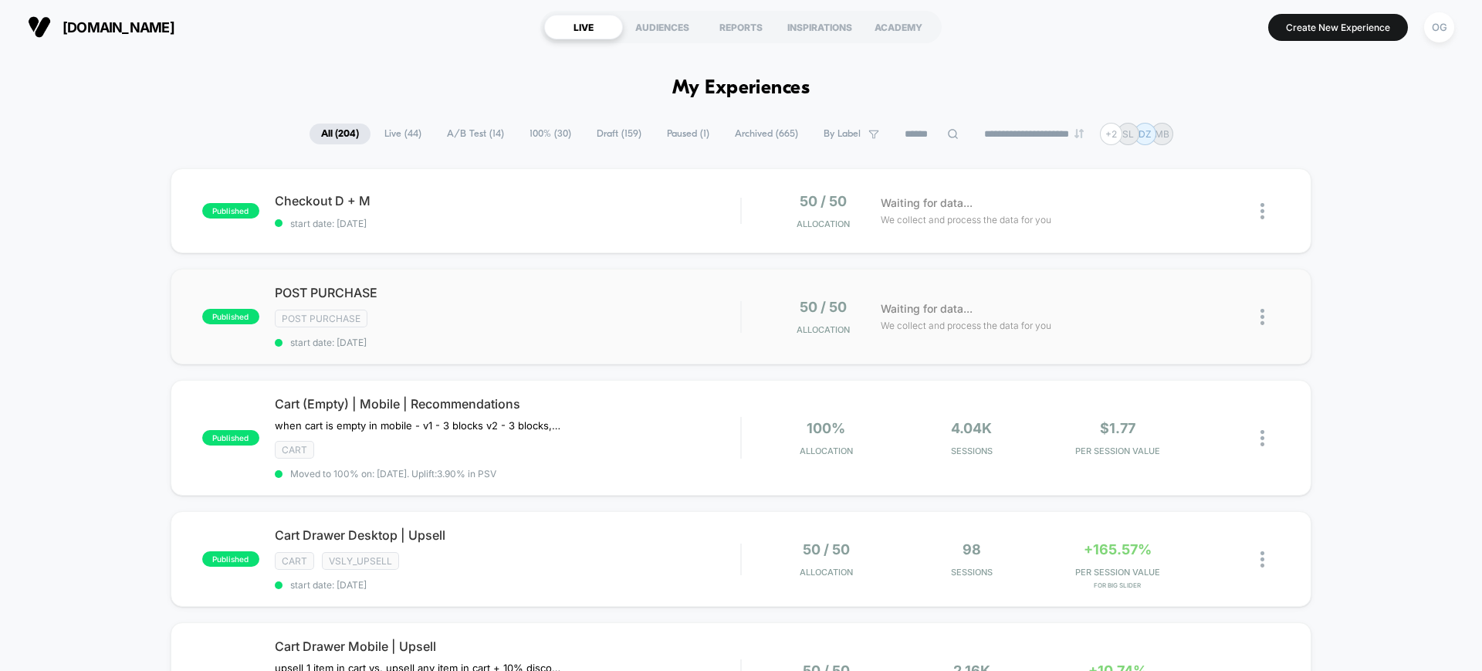
click at [576, 320] on div "Post Purchase" at bounding box center [508, 319] width 466 height 18
